Goal: Transaction & Acquisition: Subscribe to service/newsletter

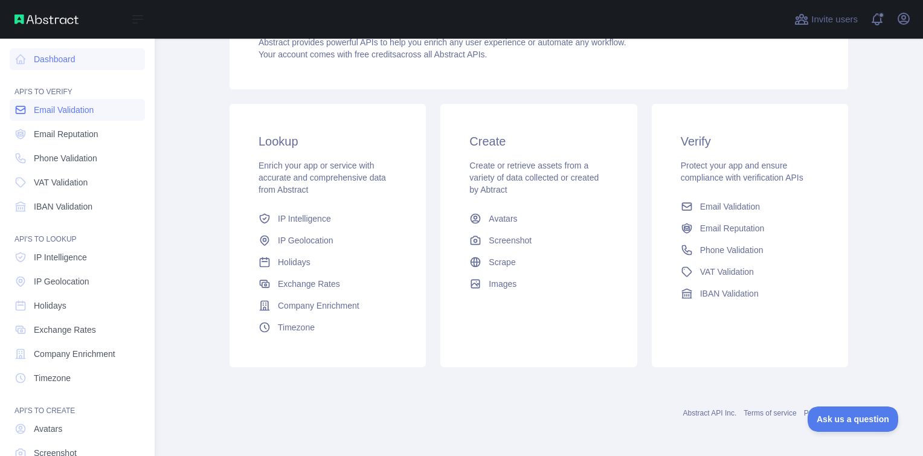
click at [68, 116] on link "Email Validation" at bounding box center [77, 110] width 135 height 22
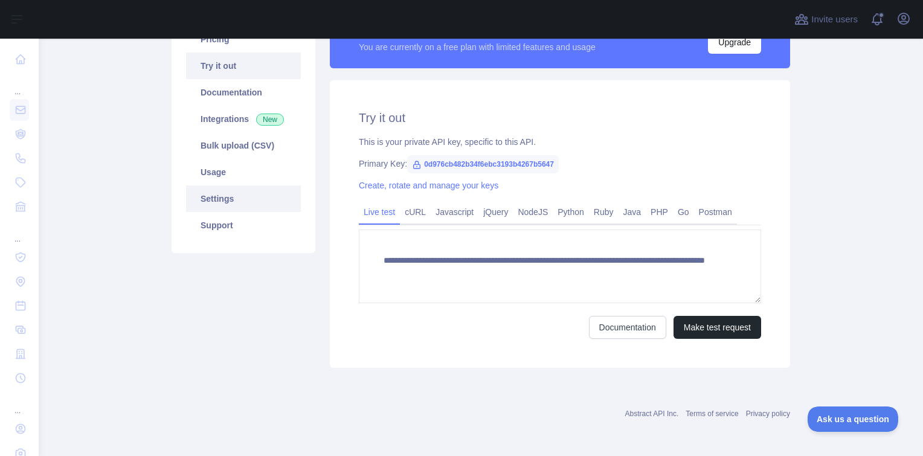
scroll to position [3, 0]
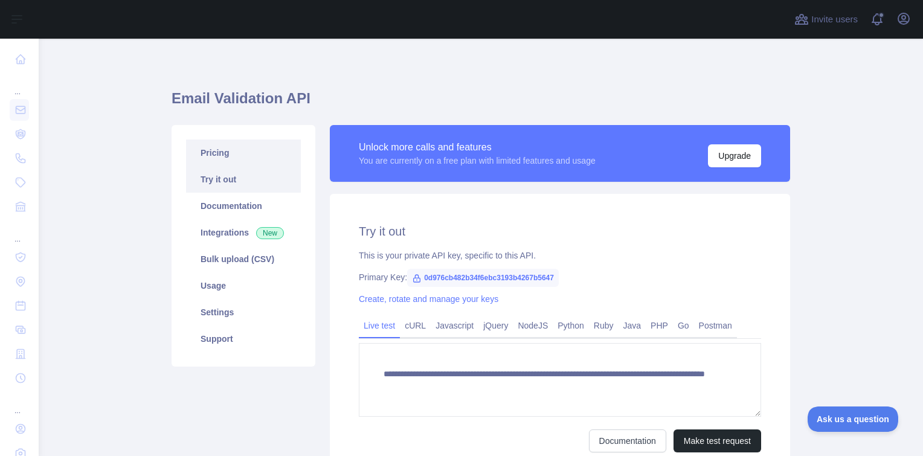
click at [228, 150] on link "Pricing" at bounding box center [243, 153] width 115 height 27
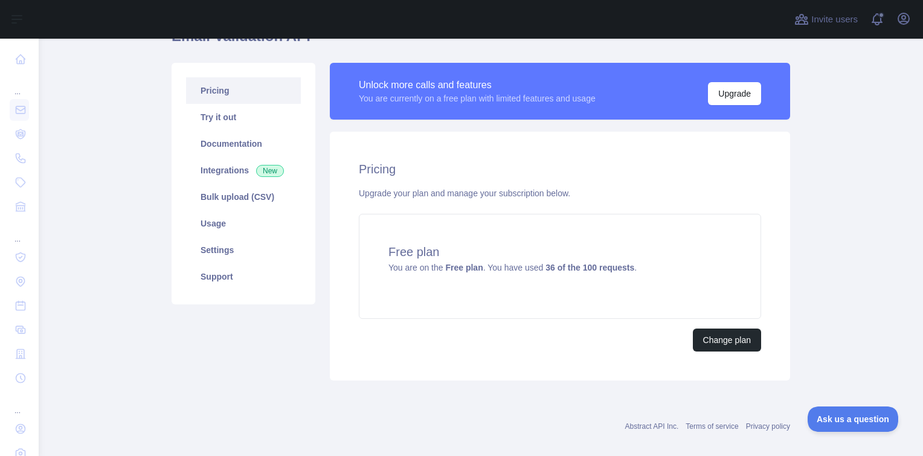
scroll to position [66, 0]
click at [732, 95] on button "Upgrade" at bounding box center [734, 93] width 53 height 23
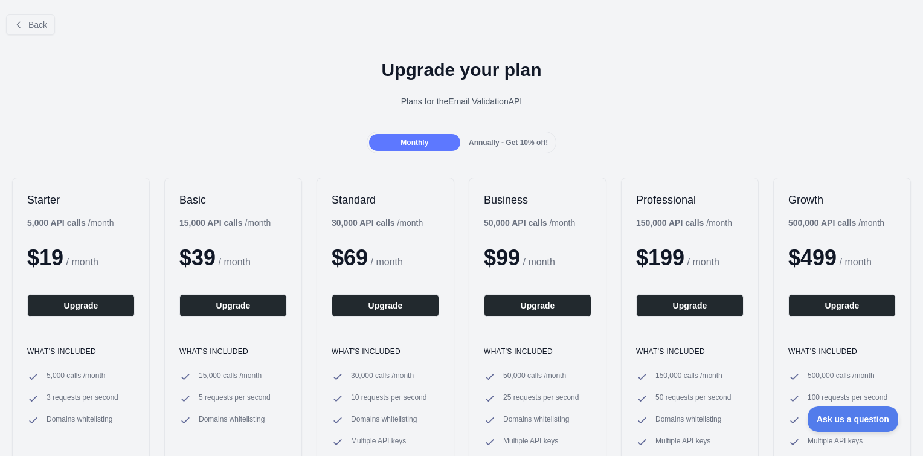
scroll to position [56, 0]
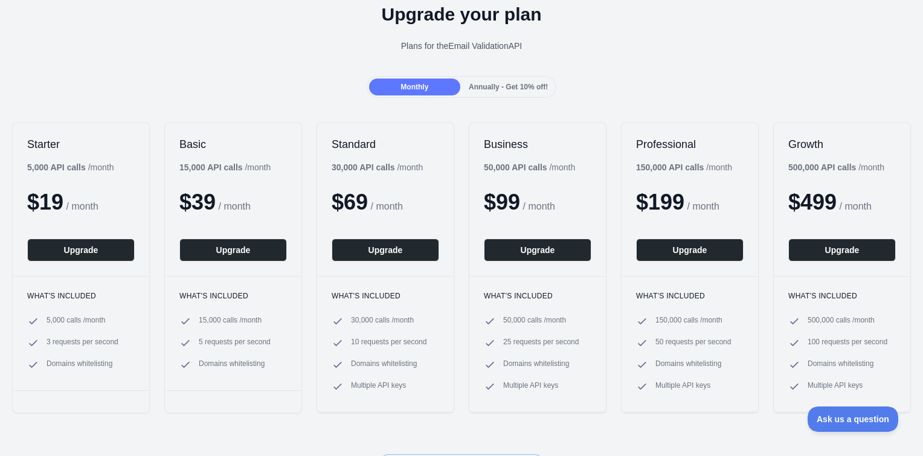
click at [493, 80] on div "Annually - Get 10% off!" at bounding box center [508, 87] width 91 height 17
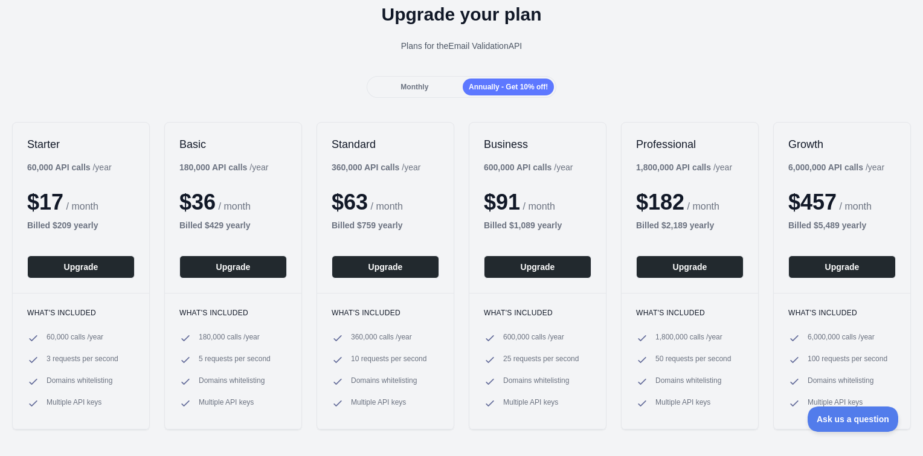
click at [428, 82] on div "Monthly" at bounding box center [414, 87] width 91 height 17
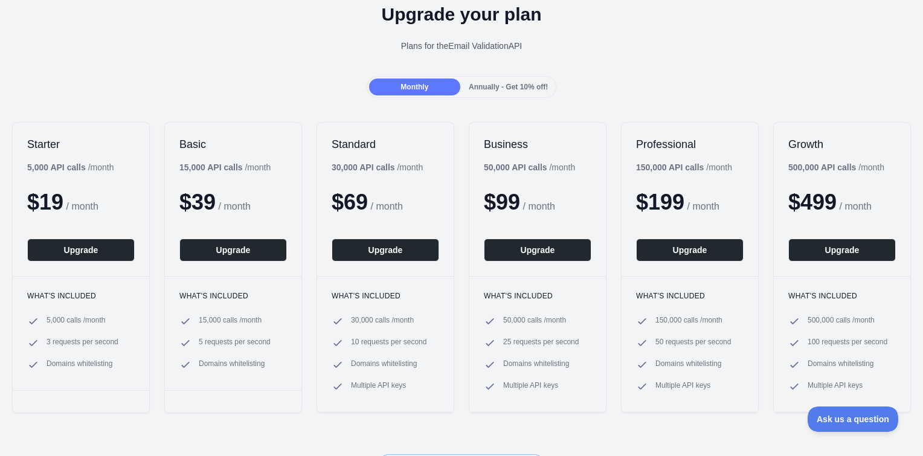
click at [471, 86] on span "Annually - Get 10% off!" at bounding box center [508, 87] width 79 height 8
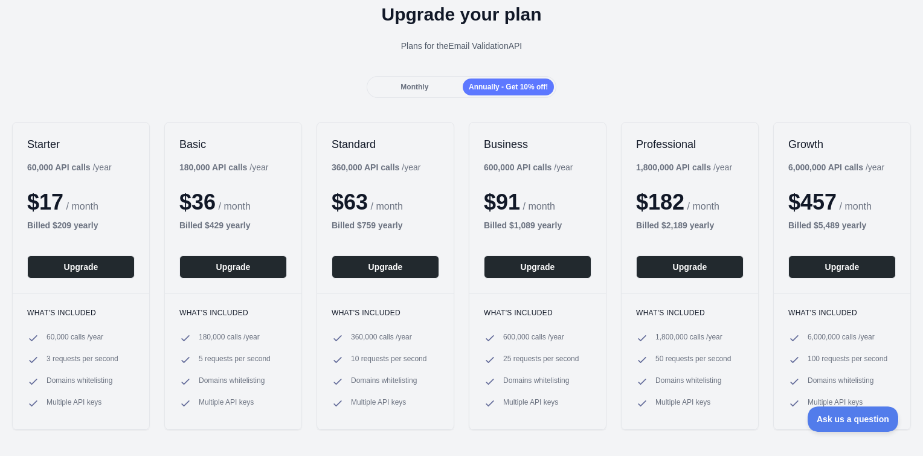
click at [426, 87] on div "Monthly" at bounding box center [414, 87] width 91 height 17
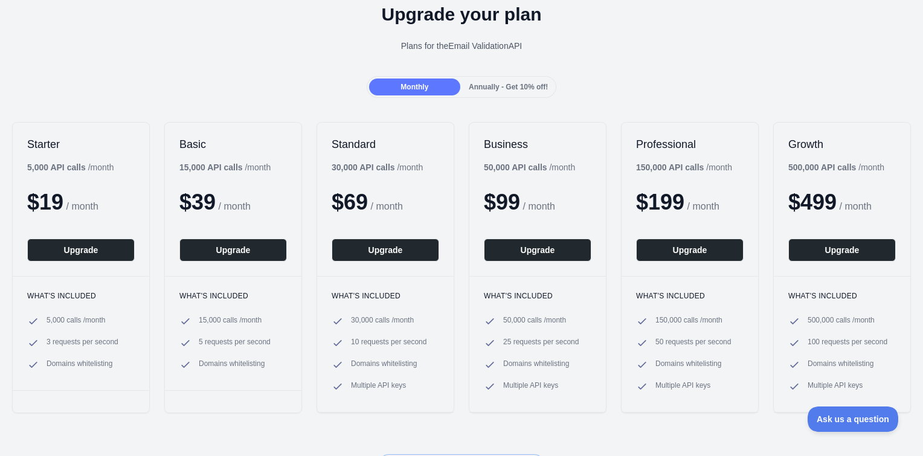
click at [480, 84] on span "Annually - Get 10% off!" at bounding box center [508, 87] width 79 height 8
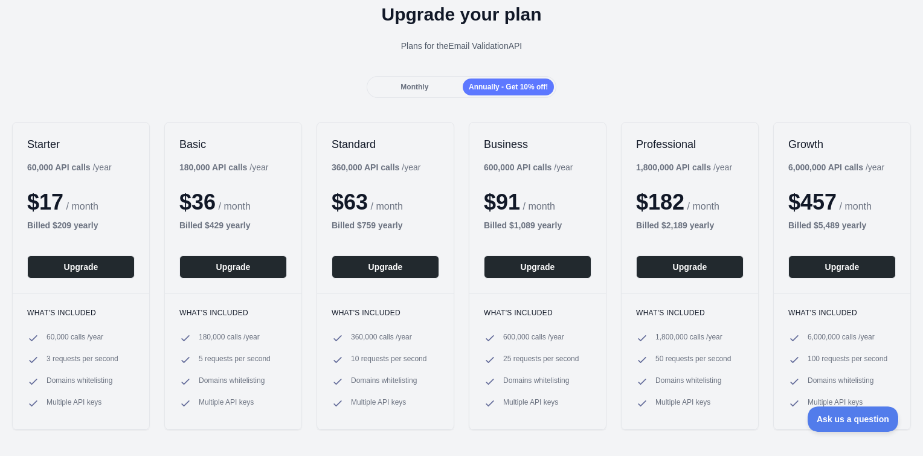
click at [152, 92] on div "Monthly Annually - Get 10% off!" at bounding box center [461, 87] width 923 height 22
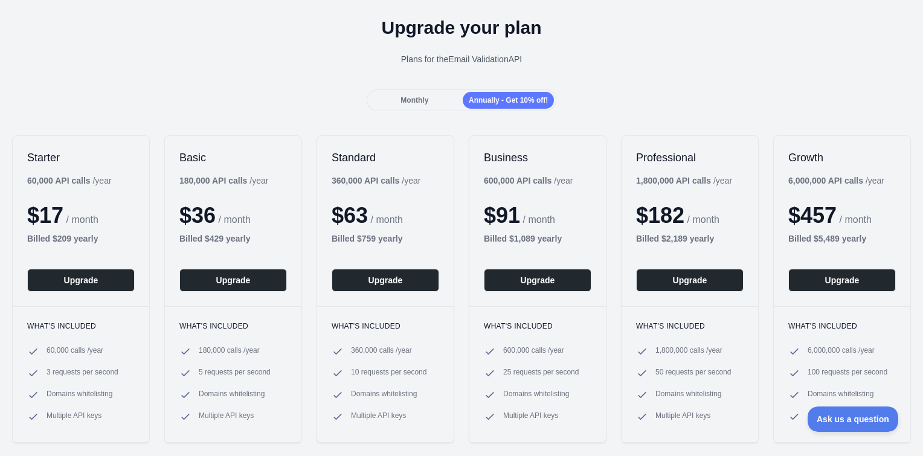
scroll to position [41, 0]
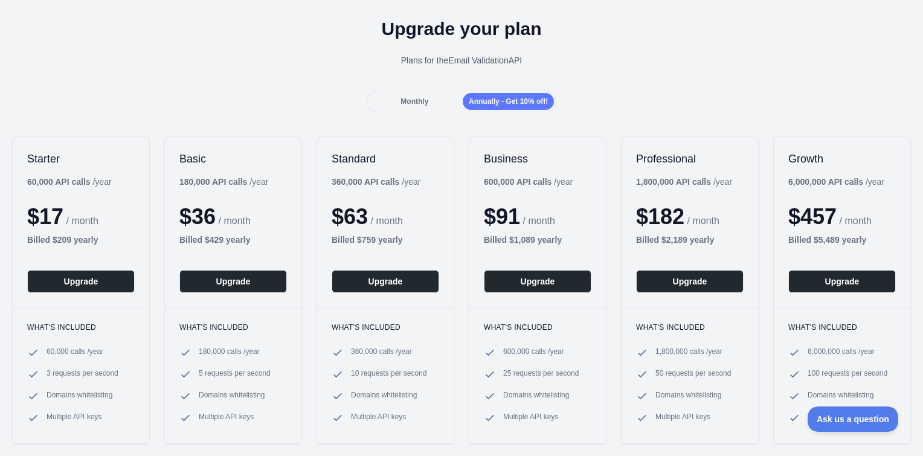
click at [342, 89] on div "Upgrade your plan Plans for the Email Validation API" at bounding box center [461, 47] width 923 height 87
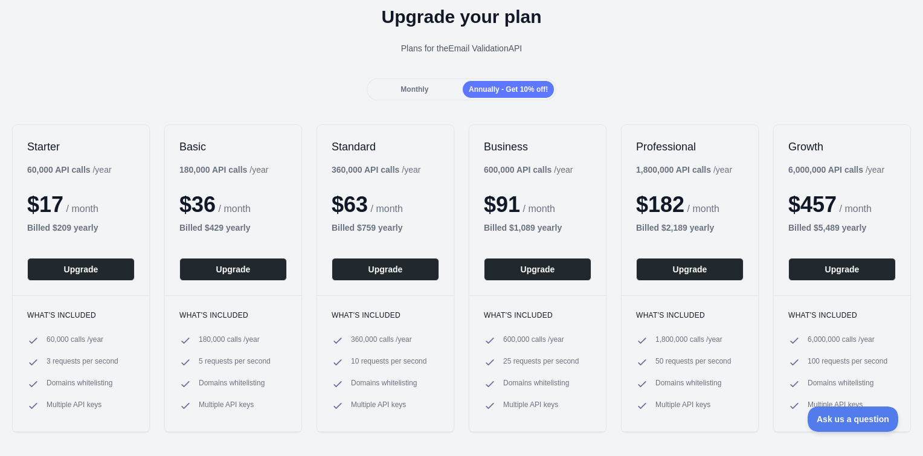
scroll to position [53, 0]
